Goal: Task Accomplishment & Management: Use online tool/utility

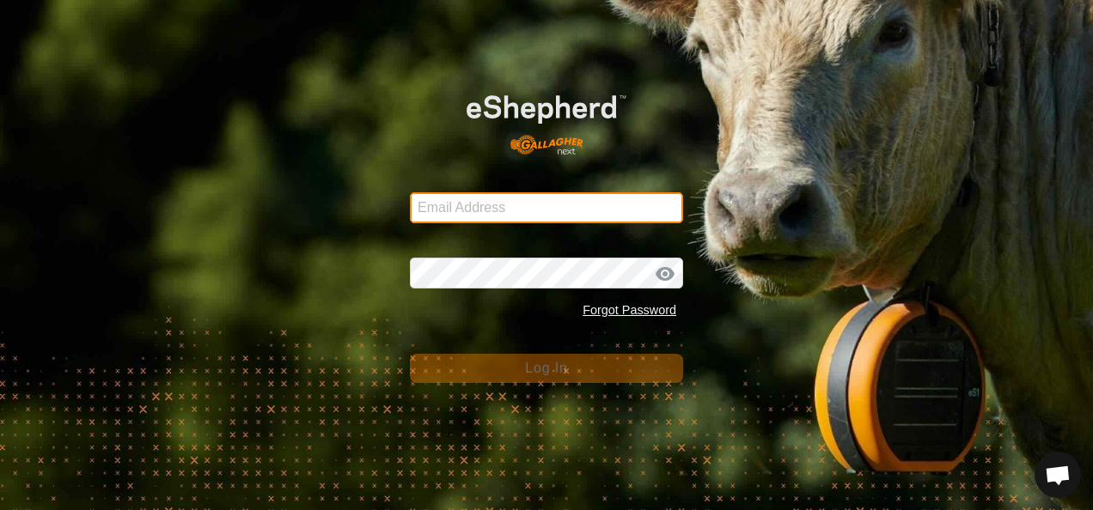
type input "[EMAIL_ADDRESS][DOMAIN_NAME]"
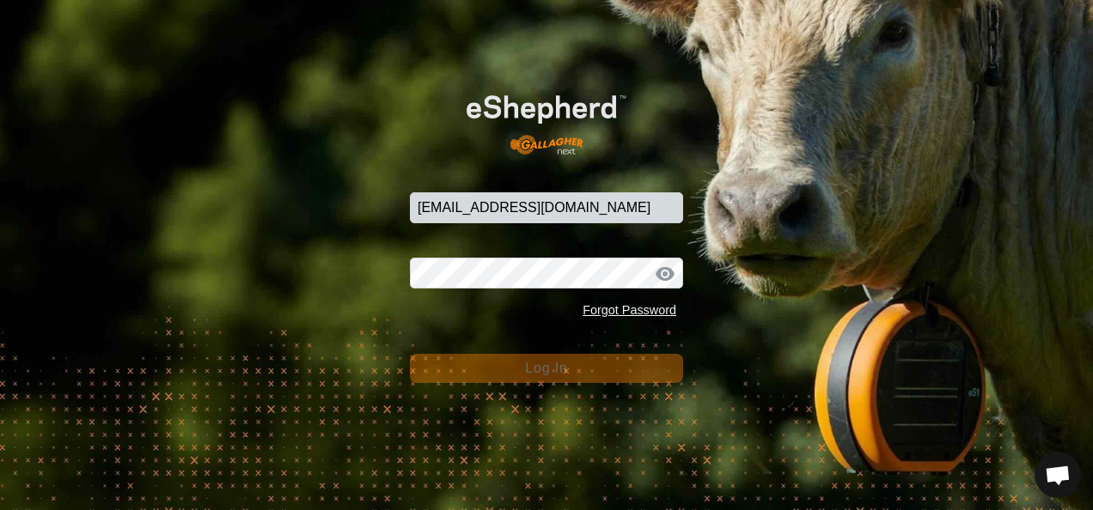
click at [802, 270] on div "Email Address [EMAIL_ADDRESS][DOMAIN_NAME] Password Forgot Password Log In" at bounding box center [546, 255] width 1093 height 510
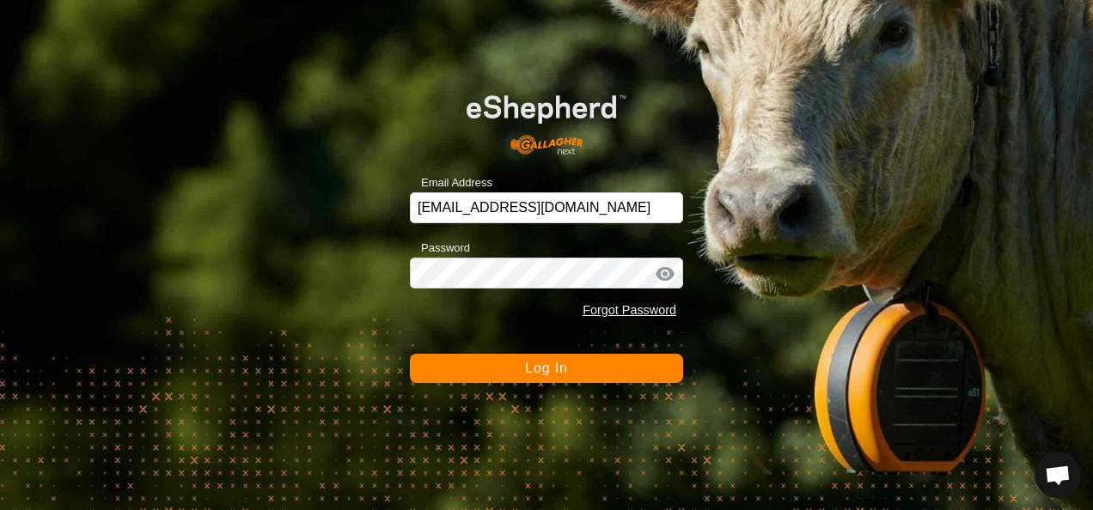
click at [531, 366] on span "Log In" at bounding box center [546, 368] width 42 height 15
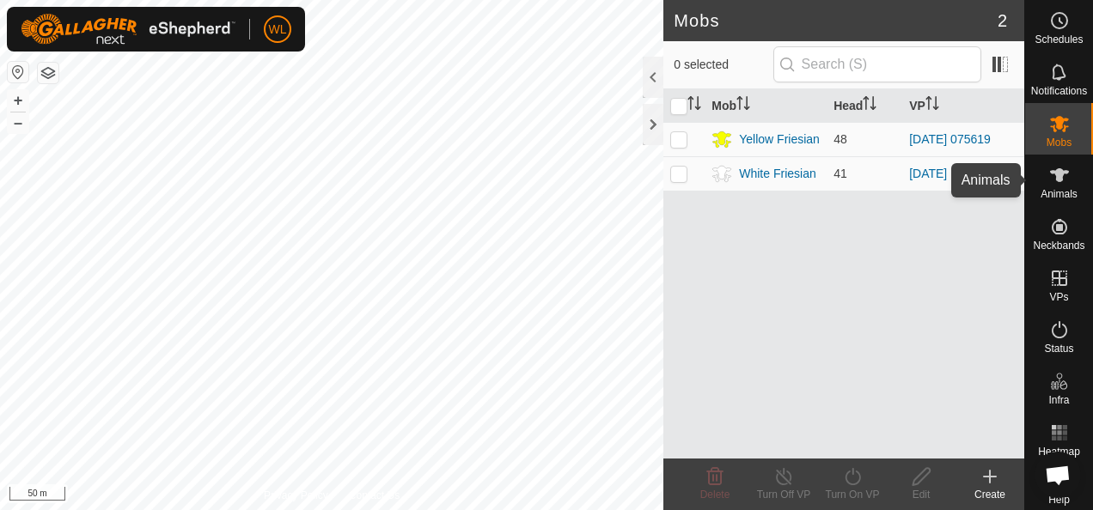
click at [1056, 172] on icon at bounding box center [1059, 175] width 19 height 14
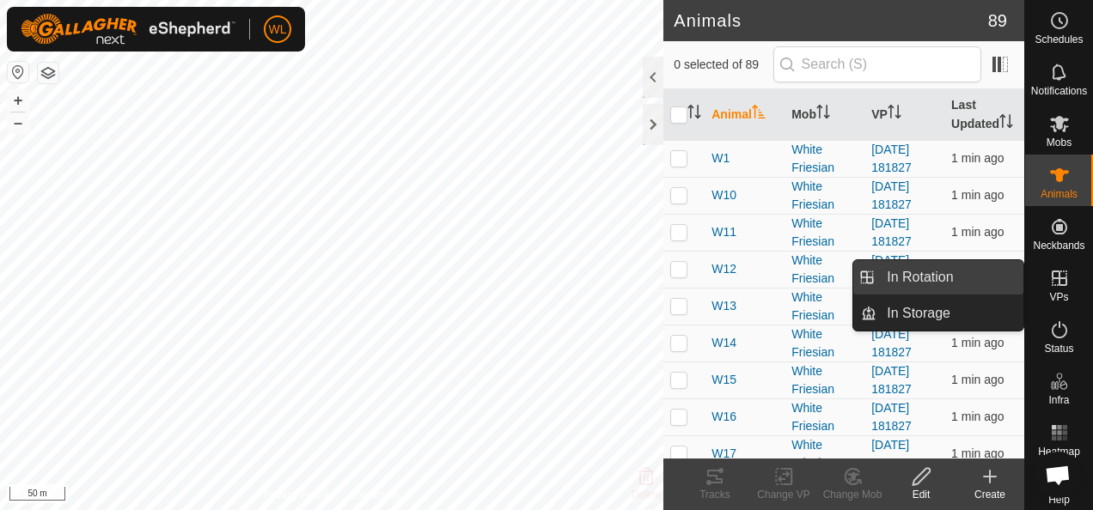
click at [940, 277] on link "In Rotation" at bounding box center [949, 277] width 147 height 34
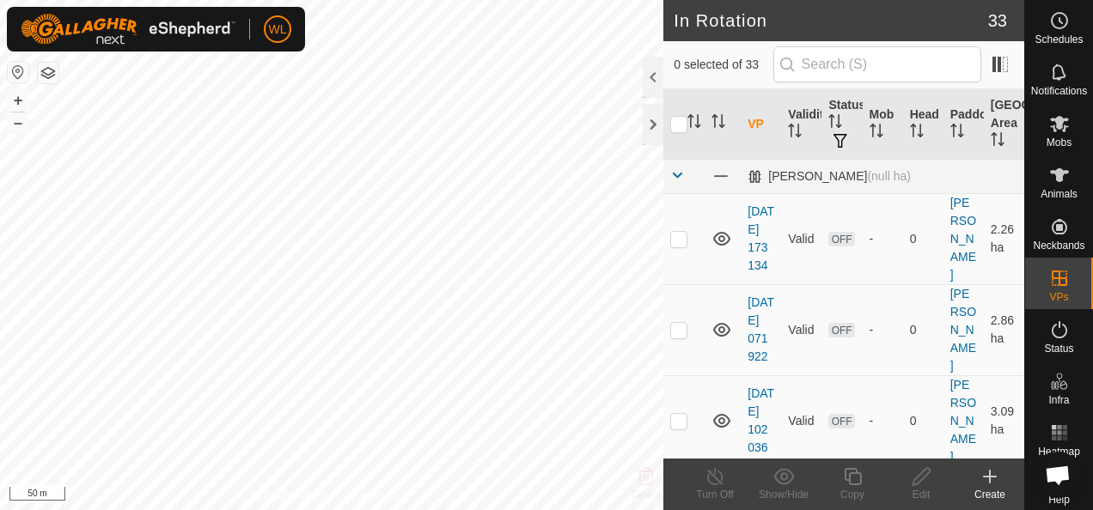
click at [985, 473] on icon at bounding box center [989, 476] width 21 height 21
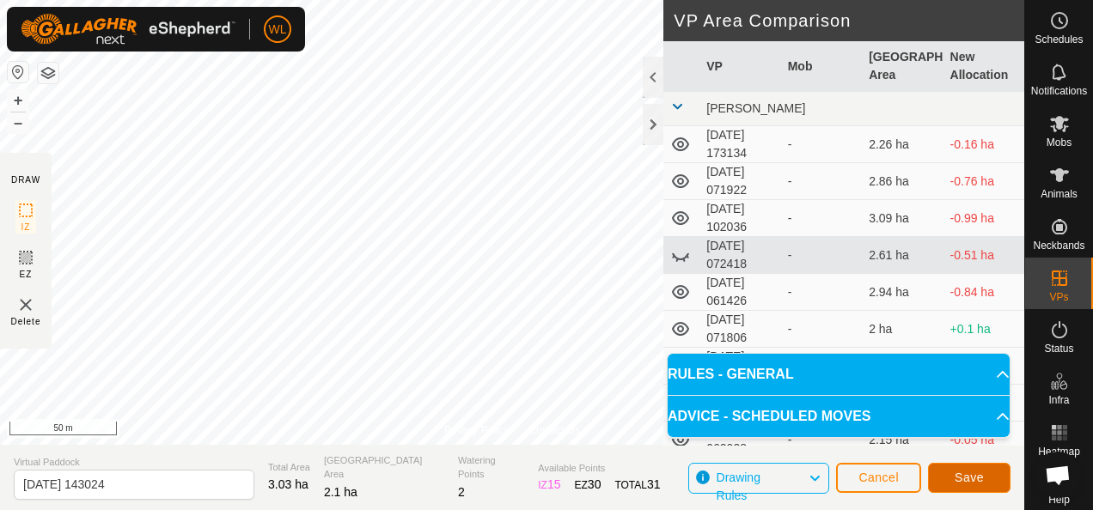
click at [960, 475] on span "Save" at bounding box center [968, 478] width 29 height 14
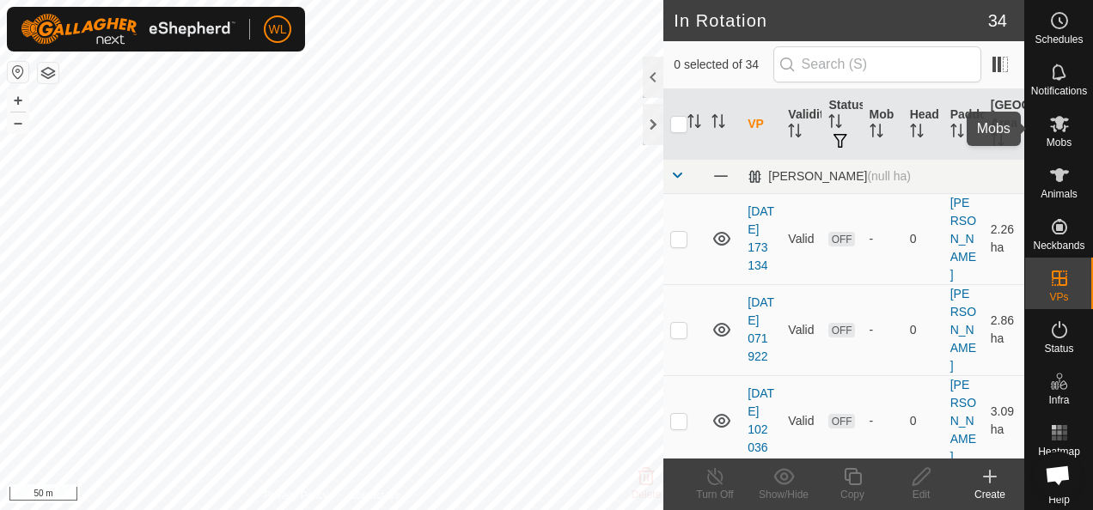
drag, startPoint x: 1052, startPoint y: 134, endPoint x: 1034, endPoint y: 135, distance: 17.2
click at [1052, 134] on es-mob-svg-icon at bounding box center [1059, 123] width 31 height 27
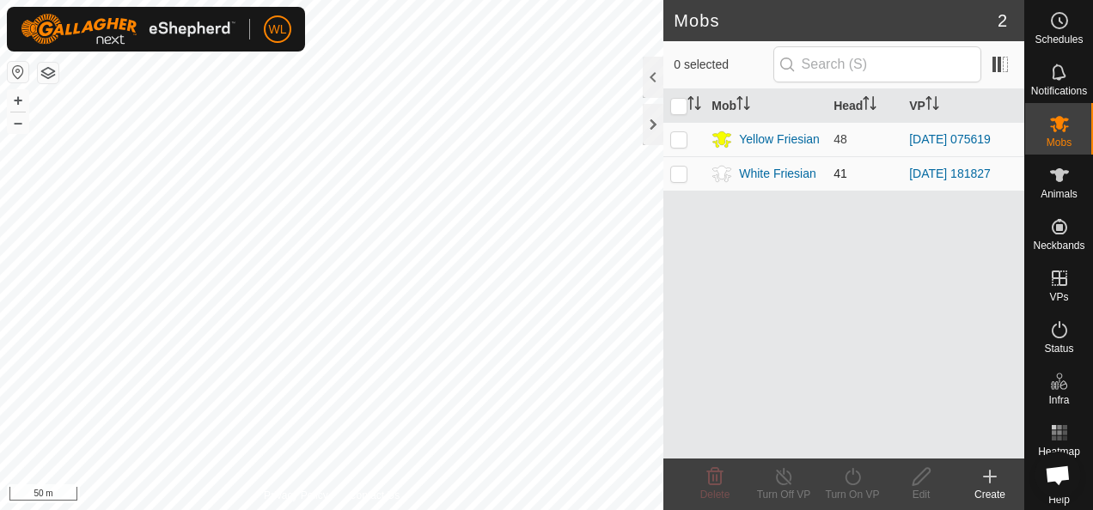
click at [674, 168] on p-checkbox at bounding box center [678, 174] width 17 height 14
checkbox input "true"
click at [855, 475] on icon at bounding box center [852, 476] width 21 height 21
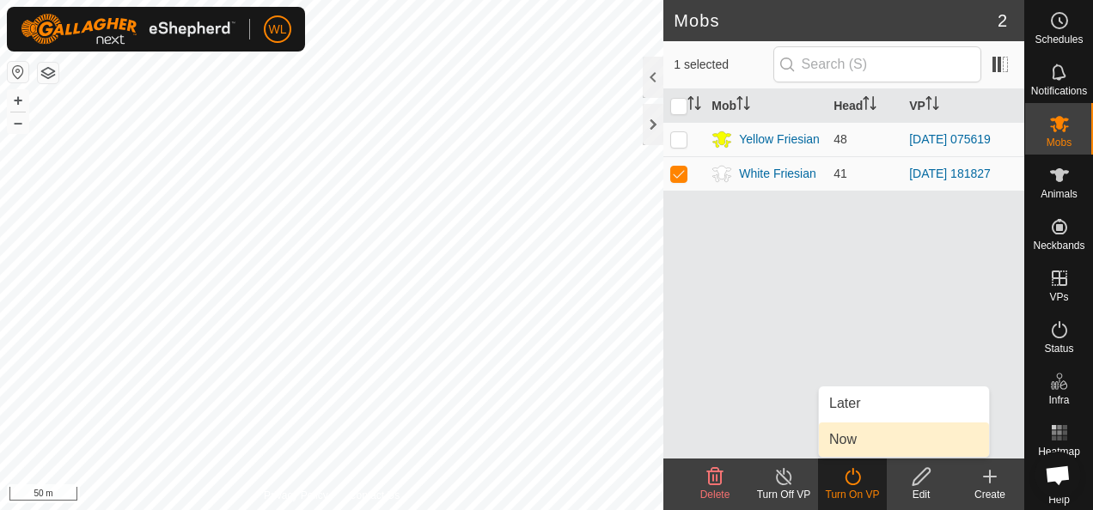
click at [848, 436] on link "Now" at bounding box center [904, 440] width 170 height 34
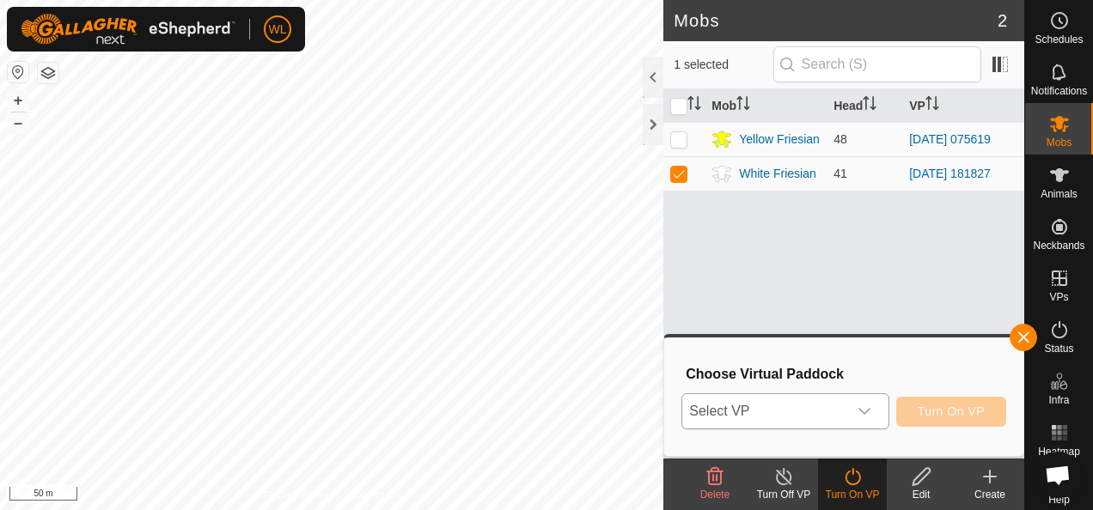
click at [792, 413] on span "Select VP" at bounding box center [764, 411] width 164 height 34
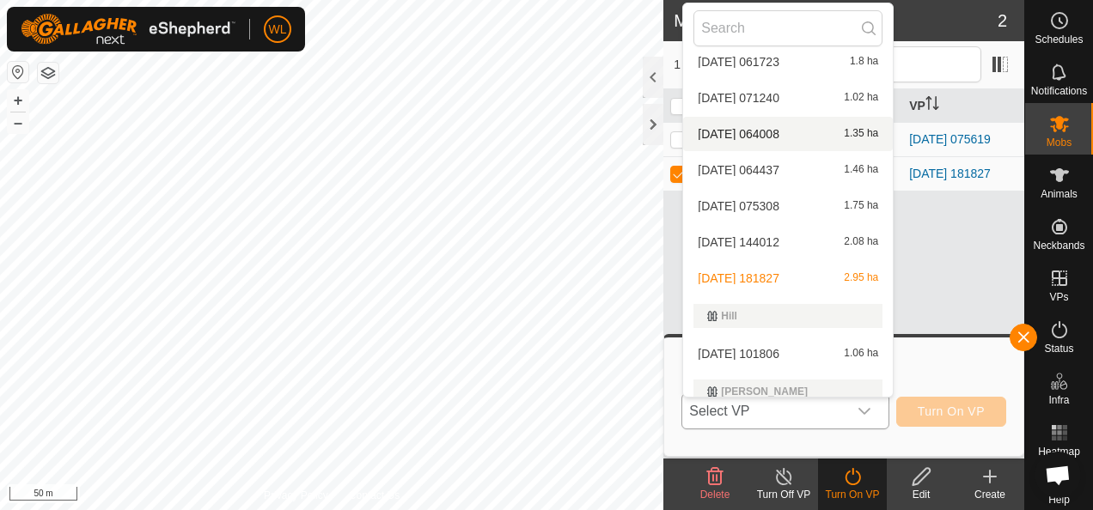
scroll to position [964, 0]
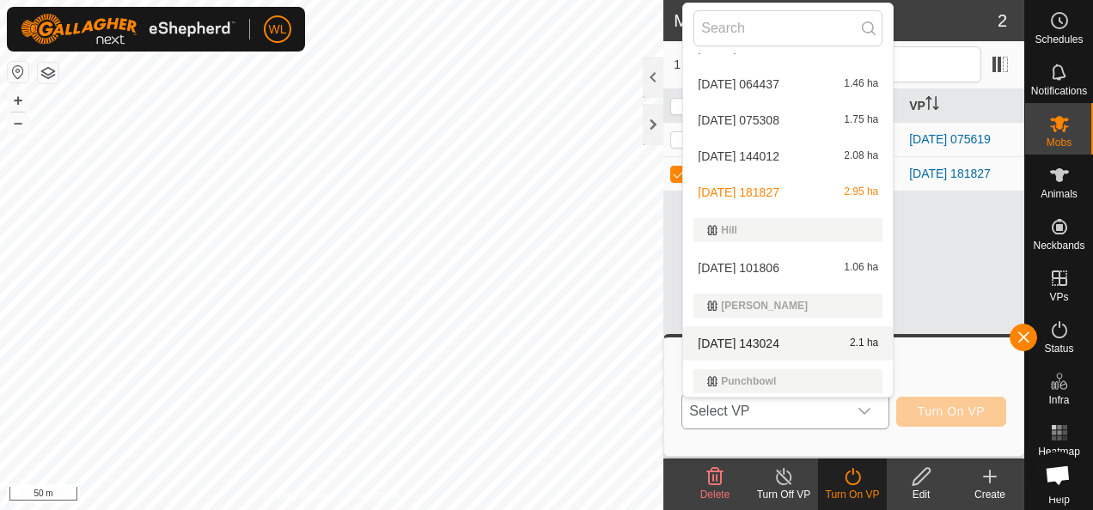
click at [775, 335] on li "[DATE] 143024 2.1 ha" at bounding box center [788, 343] width 210 height 34
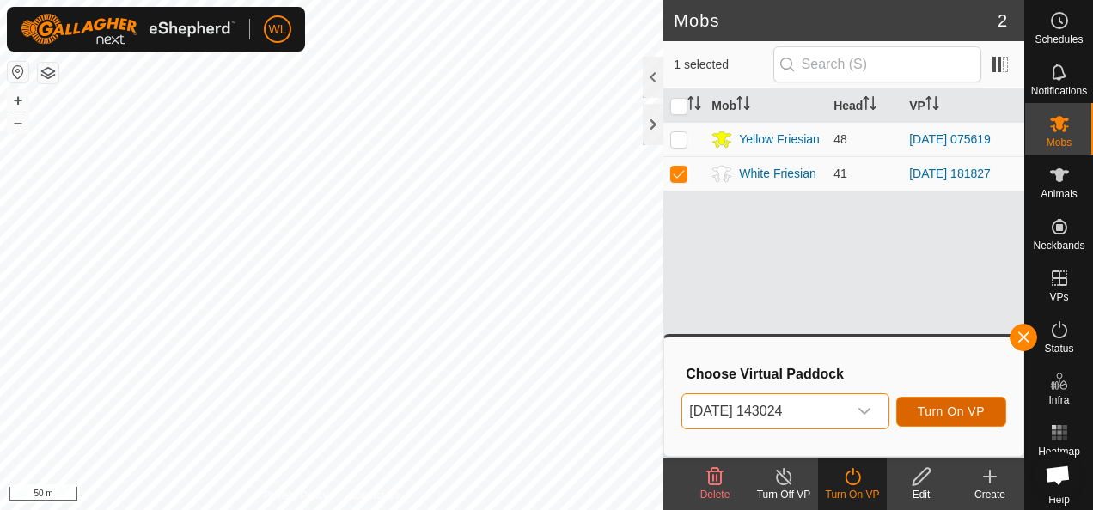
click at [940, 410] on span "Turn On VP" at bounding box center [950, 412] width 67 height 14
